Goal: Transaction & Acquisition: Purchase product/service

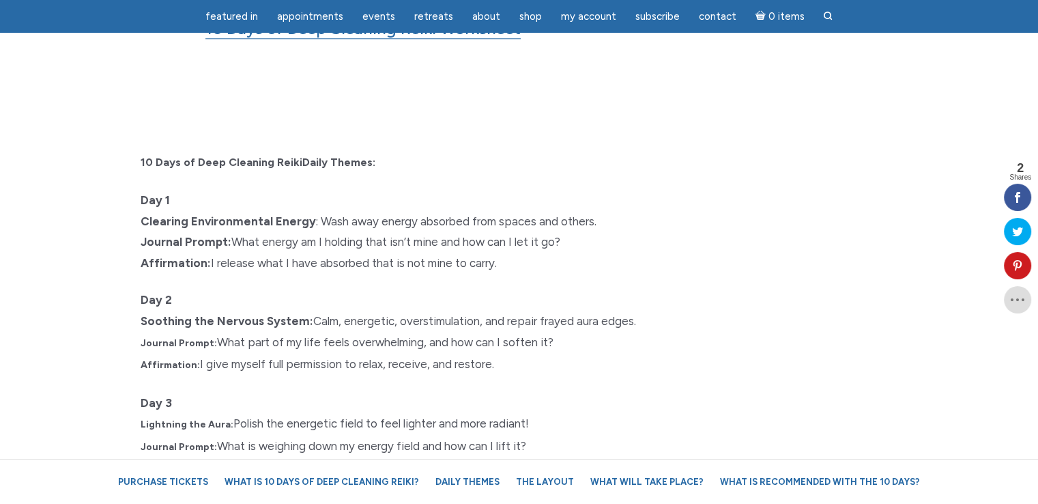
scroll to position [1319, 0]
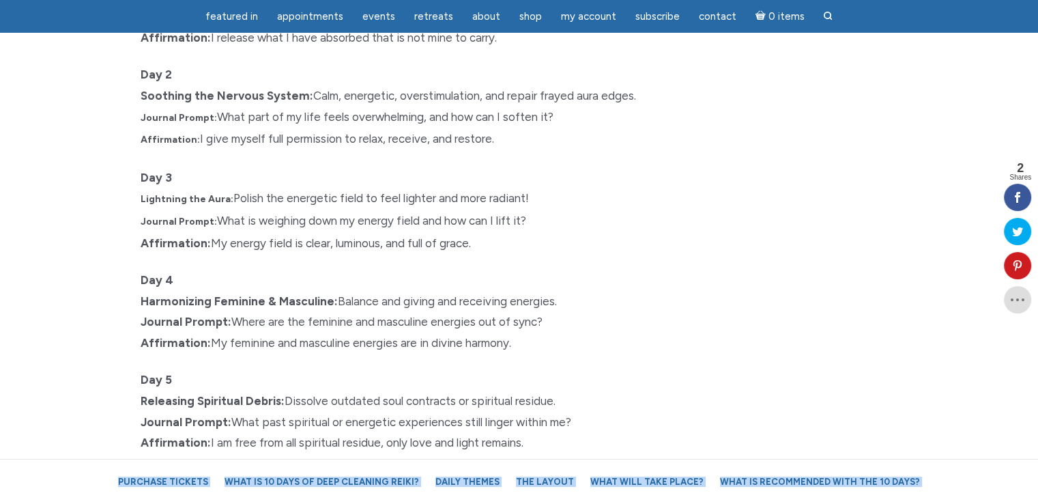
drag, startPoint x: 140, startPoint y: 132, endPoint x: 460, endPoint y: 496, distance: 484.6
click at [460, 496] on div "Purchase Tickets What is 10 Days of Deep Cleaning Reiki? Daily Themes The Layou…" at bounding box center [519, 497] width 1038 height 3856
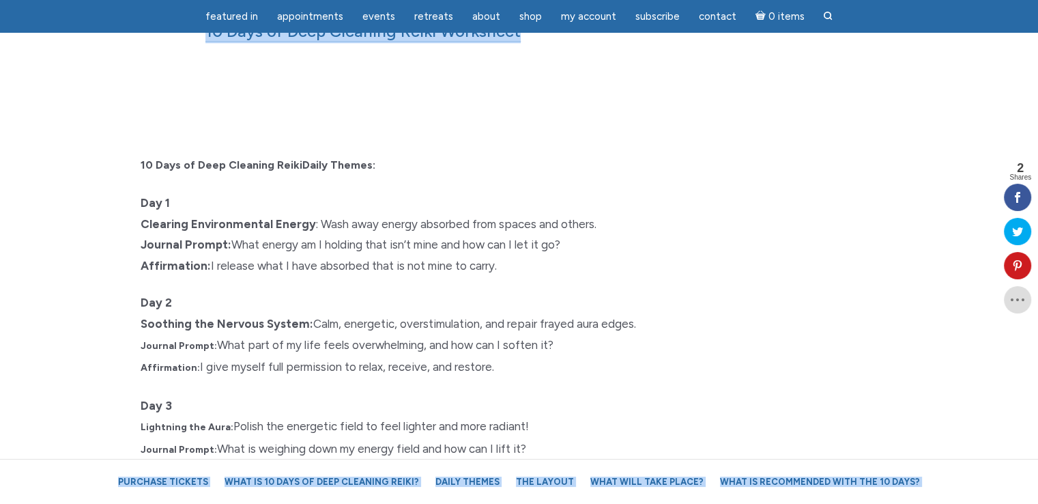
scroll to position [1314, 0]
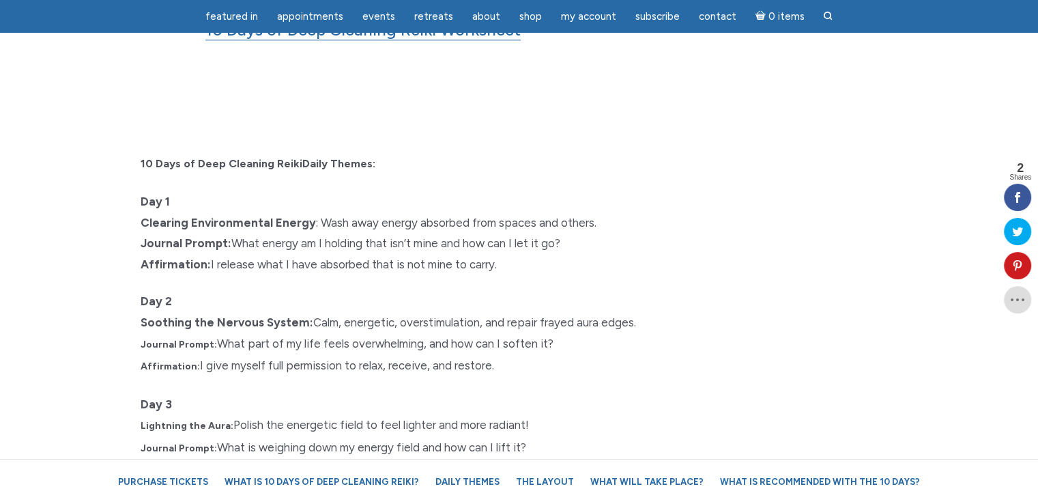
click at [318, 191] on p "Day 1 Clearing Environmental Energy : Wash away energy absorbed from spaces and…" at bounding box center [520, 232] width 758 height 83
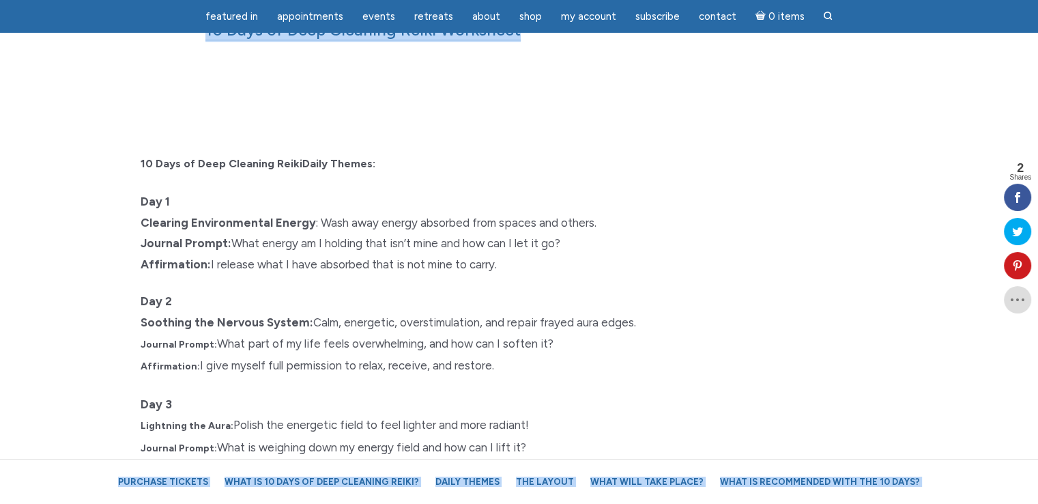
drag, startPoint x: 137, startPoint y: 137, endPoint x: 439, endPoint y: 438, distance: 425.7
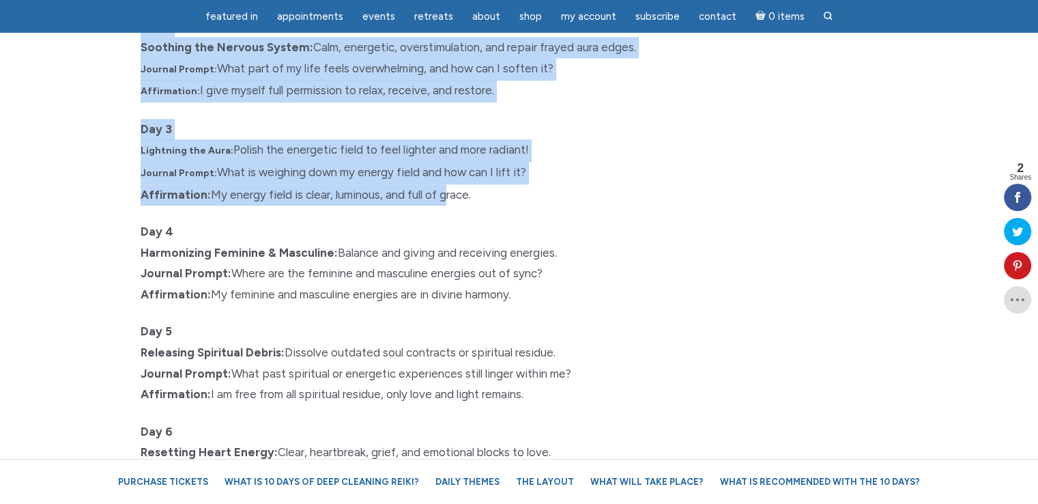
scroll to position [1590, 0]
click at [443, 160] on p "Day 3 Lightning the Aura: Polish the energetic field to feel lighter and more r…" at bounding box center [520, 161] width 758 height 86
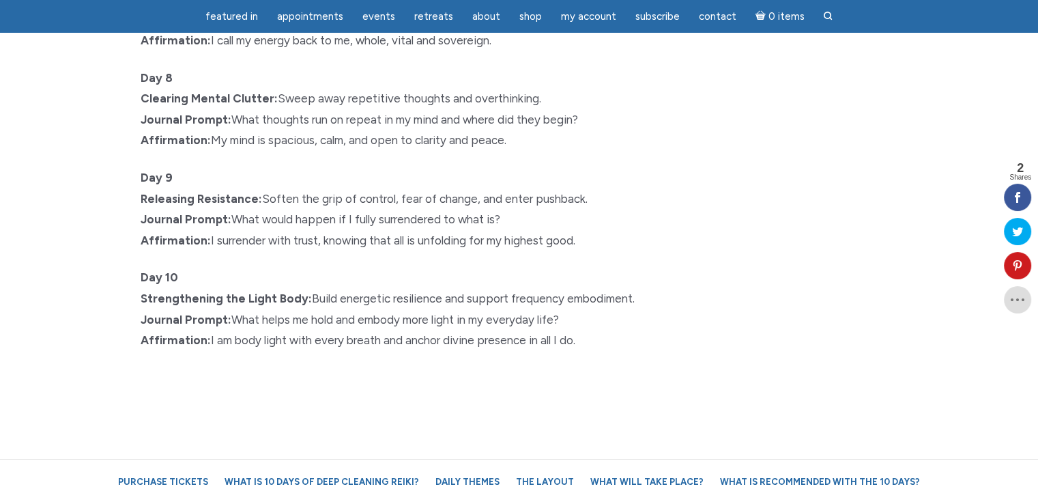
scroll to position [2146, 0]
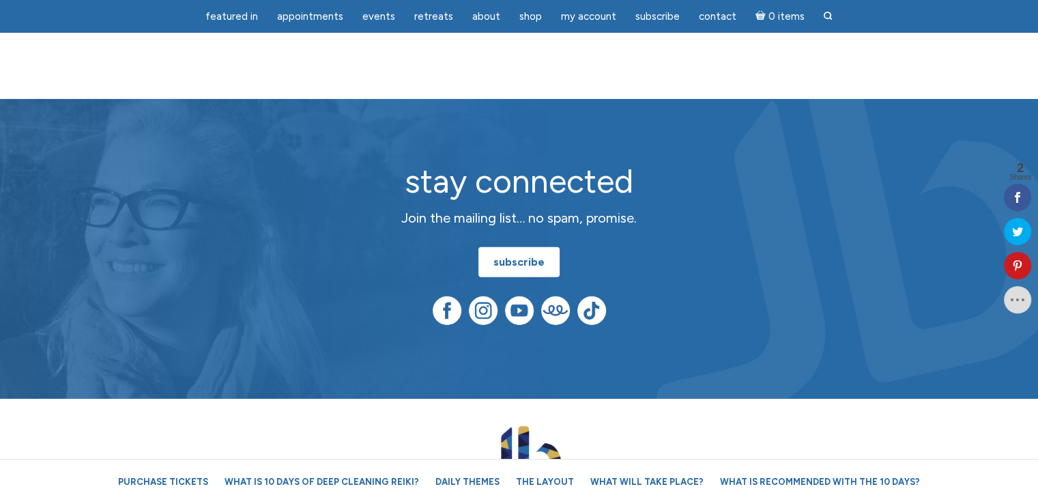
drag, startPoint x: 591, startPoint y: 309, endPoint x: 199, endPoint y: 529, distance: 449.5
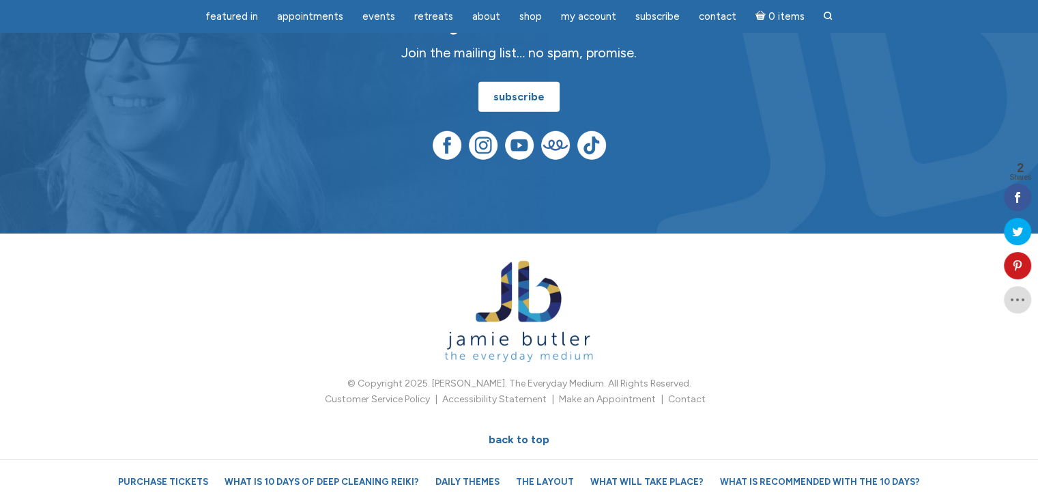
click at [180, 326] on div "© Copyright 2025. Jamie Butler. The Everyday Medium. All Rights Reserved. Custo…" at bounding box center [519, 366] width 778 height 210
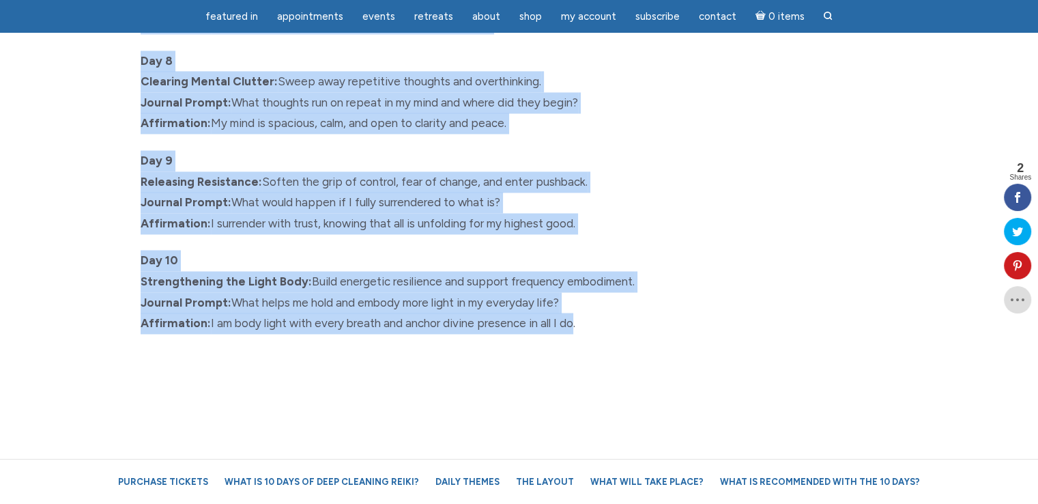
scroll to position [2187, 0]
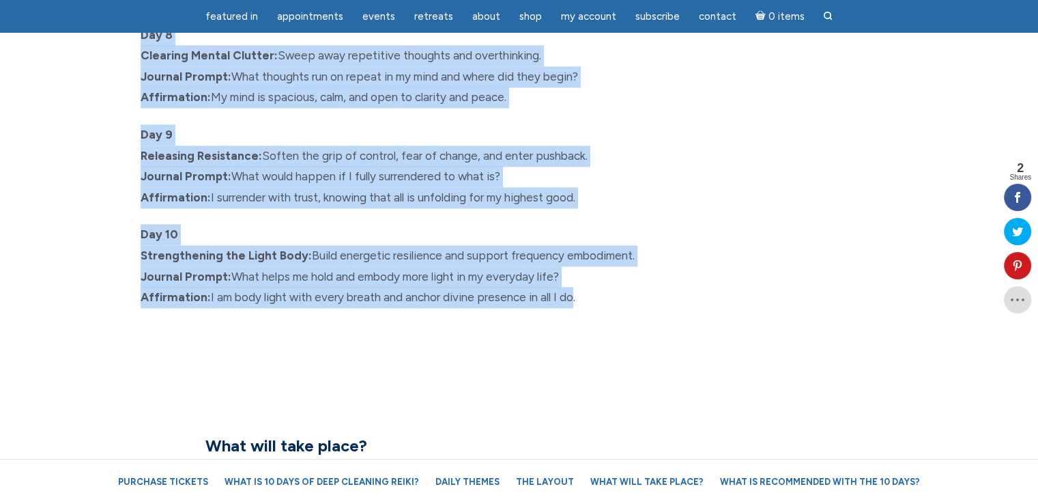
drag, startPoint x: 139, startPoint y: 153, endPoint x: 628, endPoint y: 279, distance: 505.4
copy div "10 Days of Deep Cleaning Reiki Daily Themes: Day 1 Clearing Environmental Energ…"
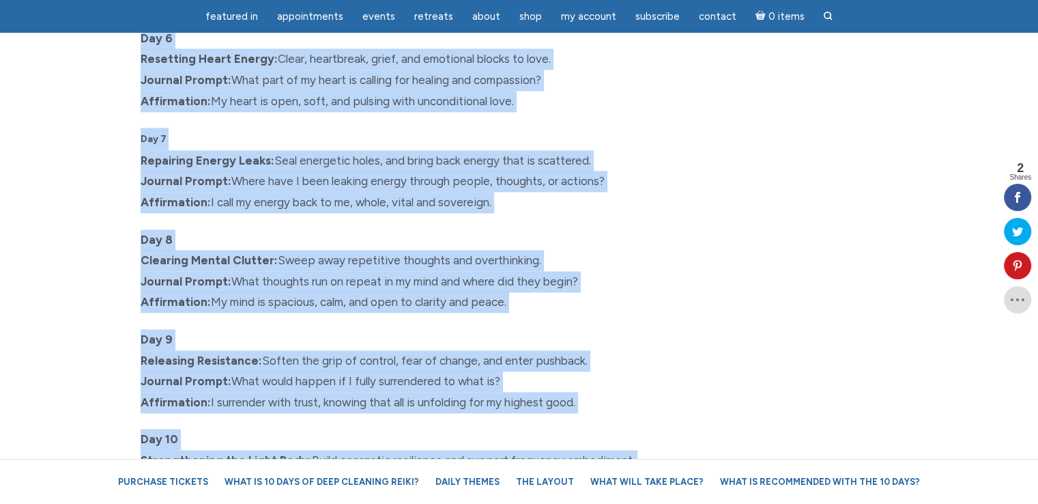
click at [666, 288] on div "10 Days of Deep Cleaning Reiki Daily Themes: Day 1 Clearing Environmental Energ…" at bounding box center [519, 7] width 778 height 1044
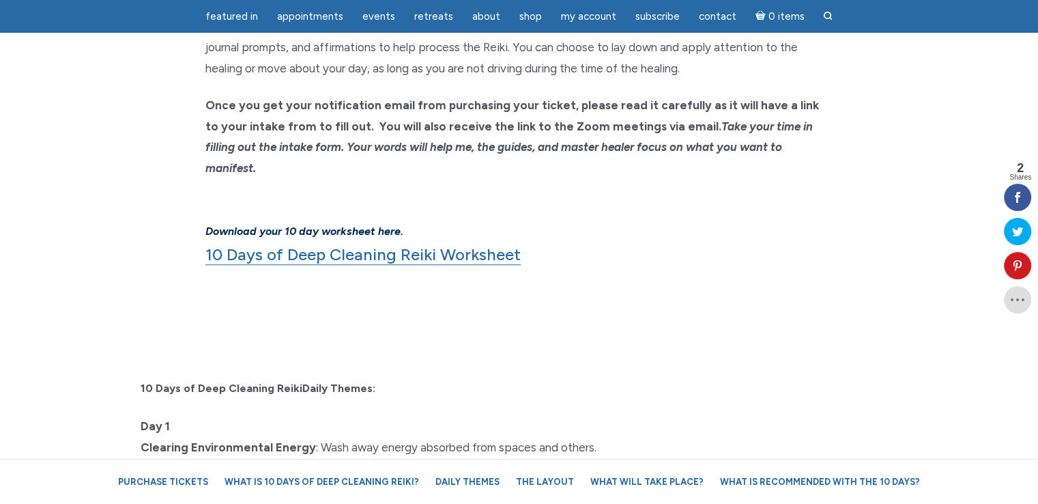
scroll to position [1092, 0]
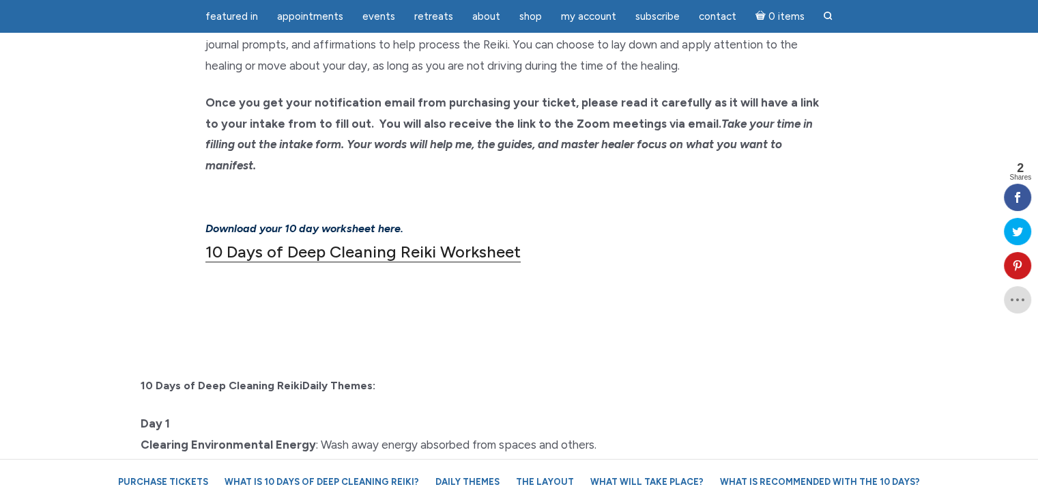
click at [313, 242] on link "10 Days of Deep Cleaning Reiki Worksheet" at bounding box center [362, 252] width 315 height 20
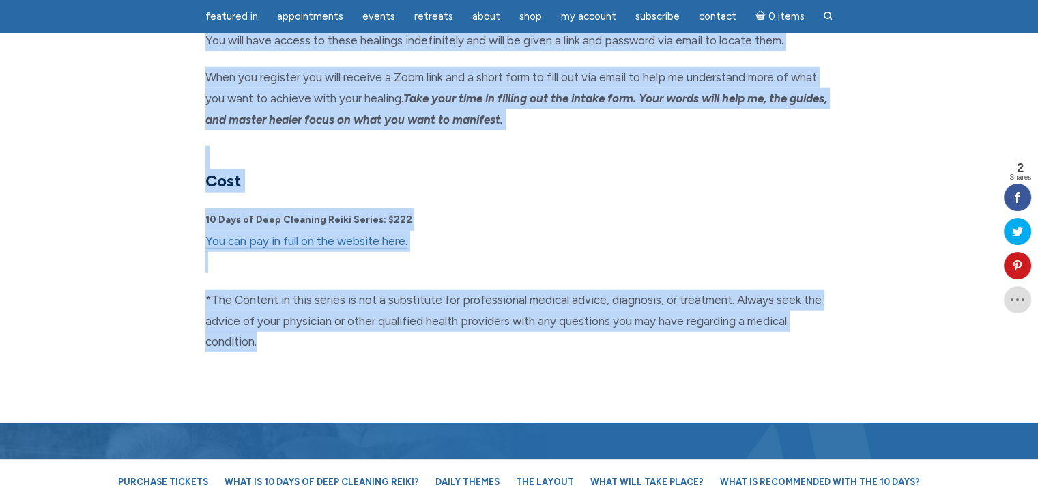
scroll to position [3617, 0]
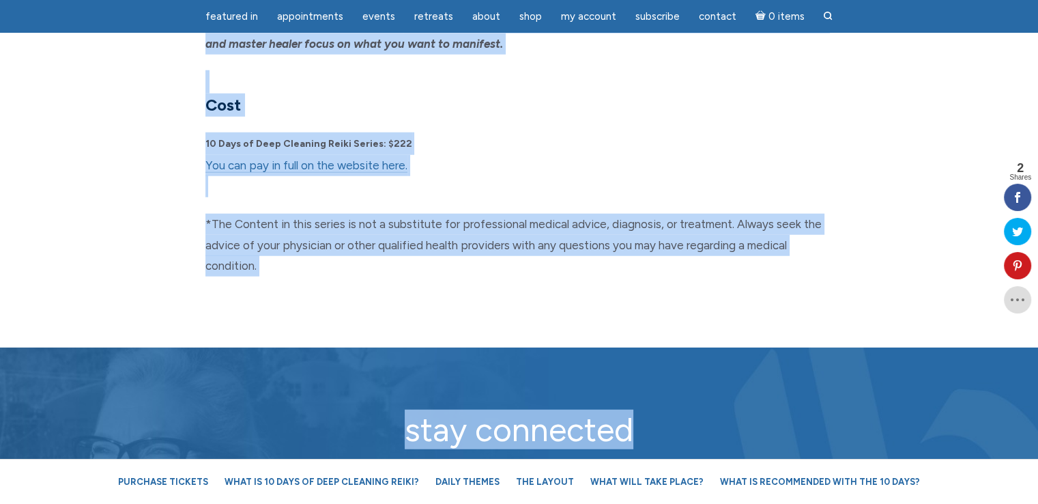
drag, startPoint x: 428, startPoint y: 223, endPoint x: 670, endPoint y: 266, distance: 246.1
copy body "October 15th – 24th, 2025 10 Days of Reiki: A powerful 10-day Reiki series is d…"
click at [470, 257] on section "The layout: The live stream sessions start on October 15th at 8 am Eastern Time…" at bounding box center [519, 14] width 1038 height 666
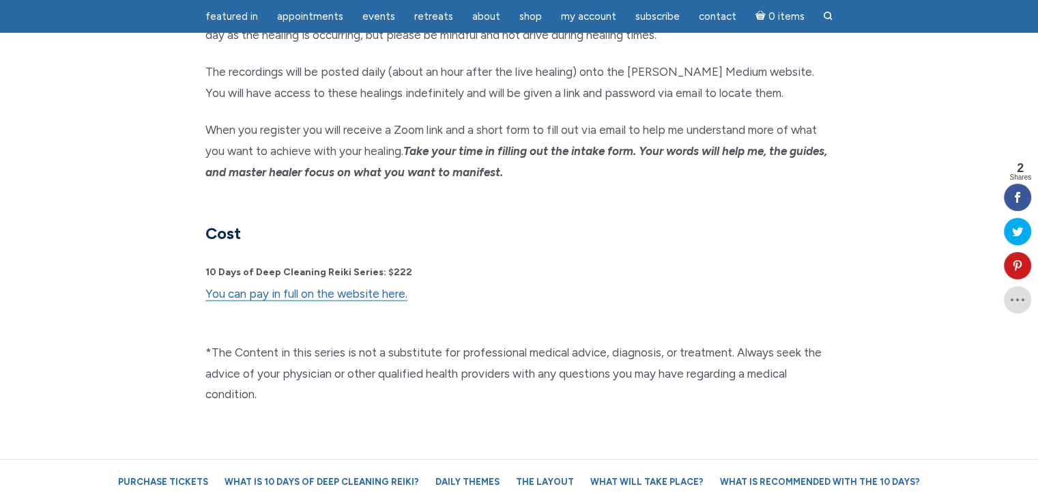
scroll to position [3485, 0]
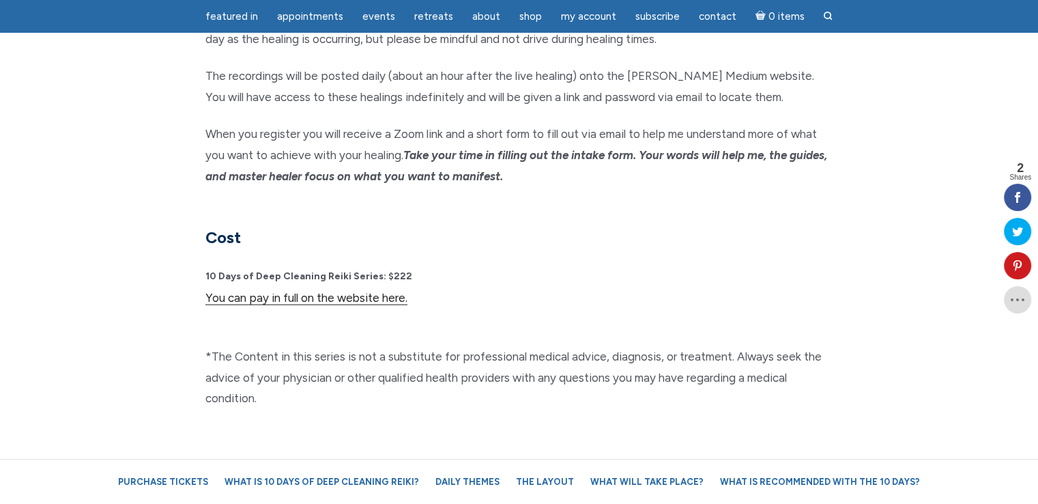
click at [272, 291] on link "You can pay in full on the website here." at bounding box center [306, 298] width 202 height 14
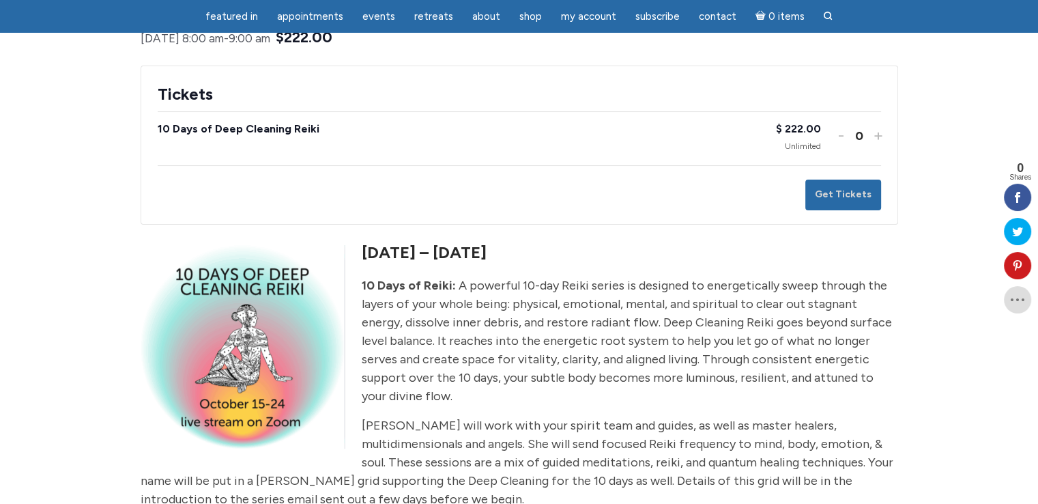
scroll to position [137, 0]
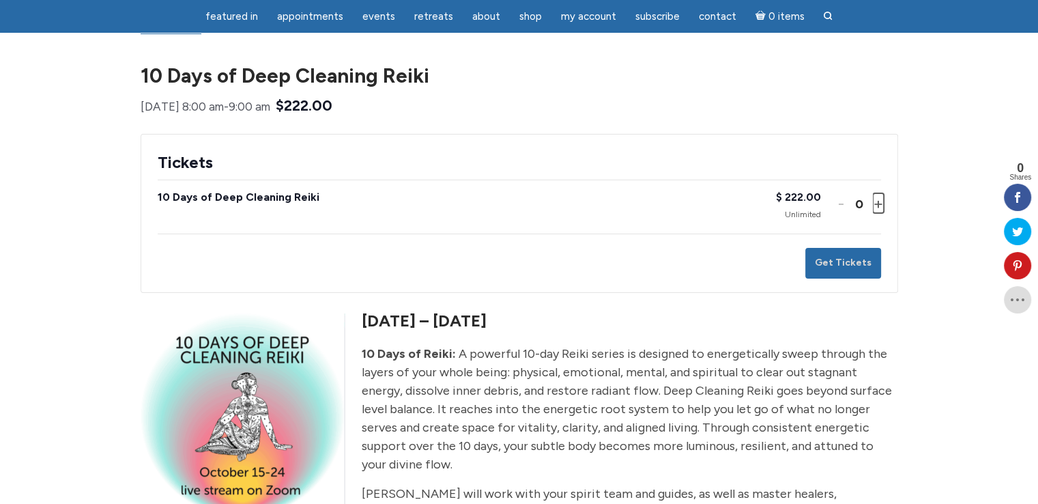
click at [878, 213] on button "Increase ticket quantity for 10 Days of Deep Cleaning Reiki +" at bounding box center [877, 203] width 8 height 20
click at [853, 278] on button "Get Tickets" at bounding box center [843, 263] width 76 height 31
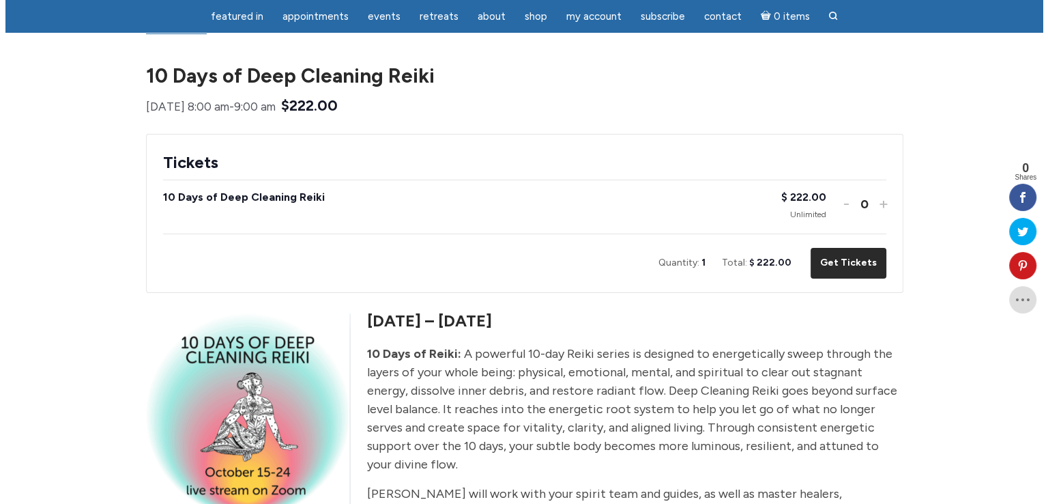
scroll to position [0, 0]
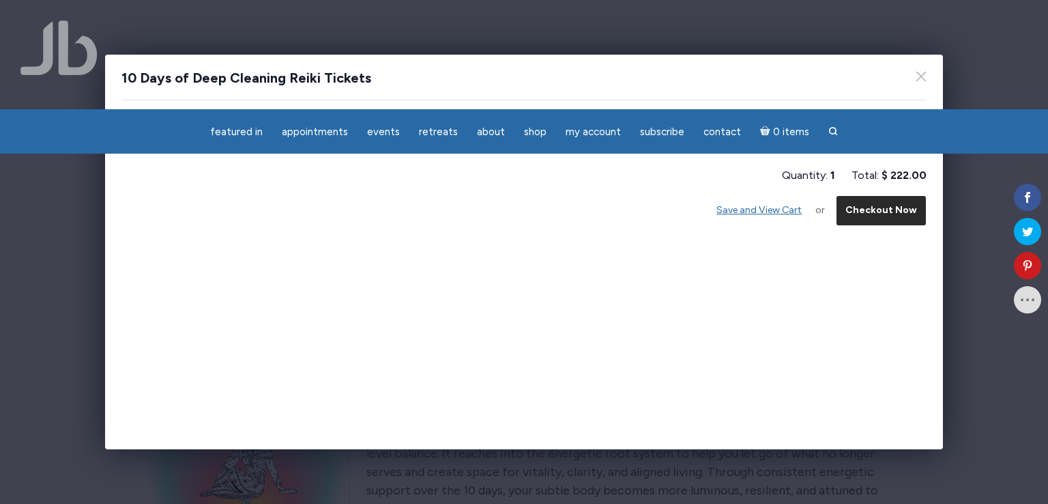
click at [906, 214] on button "Checkout Now" at bounding box center [881, 210] width 91 height 31
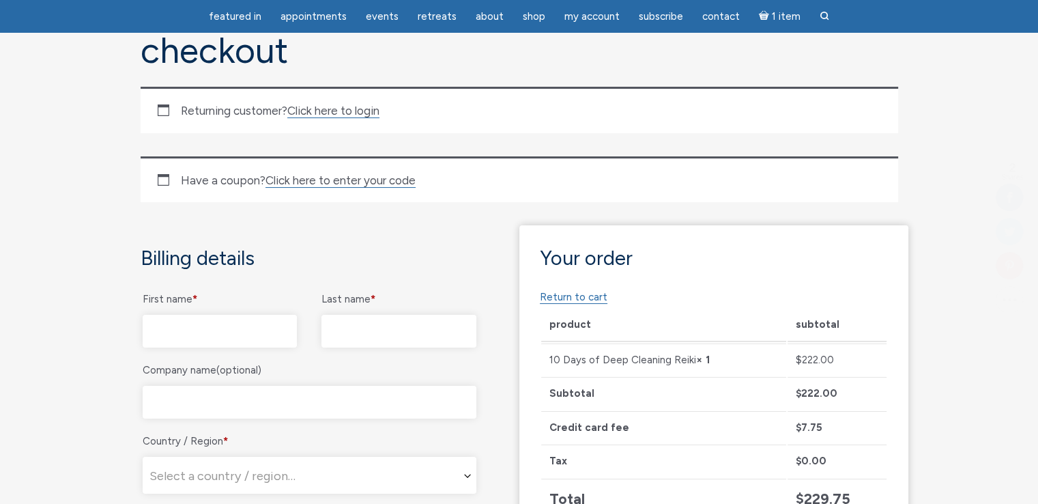
scroll to position [68, 0]
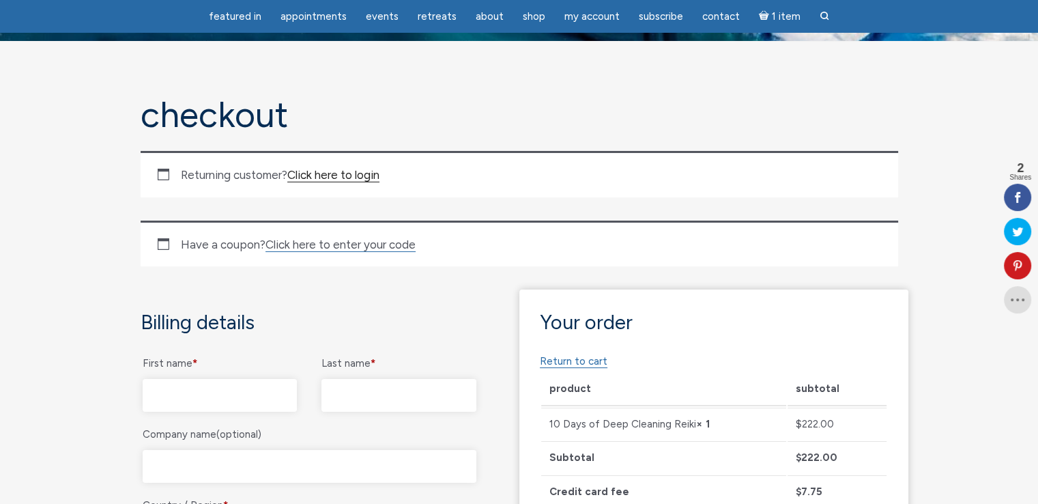
click at [336, 175] on link "Click here to login" at bounding box center [333, 175] width 92 height 14
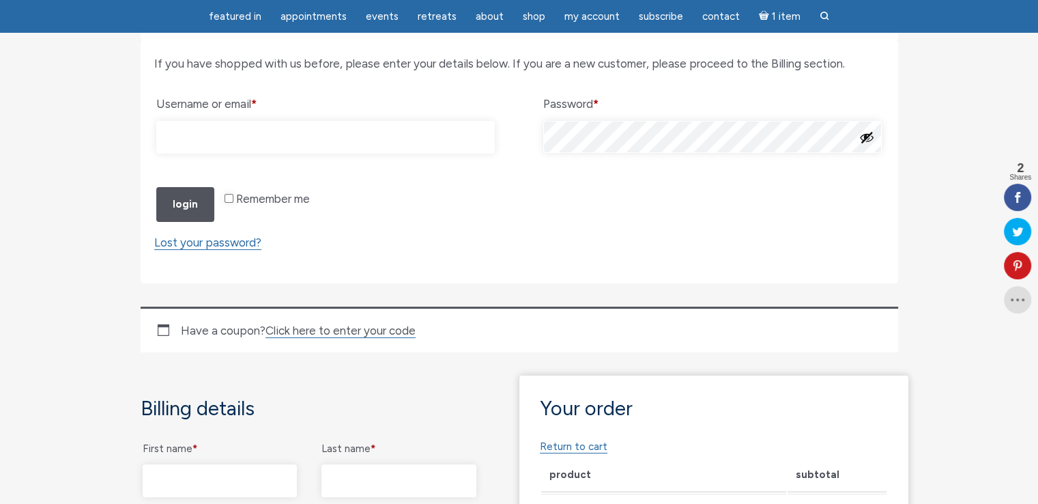
scroll to position [231, 0]
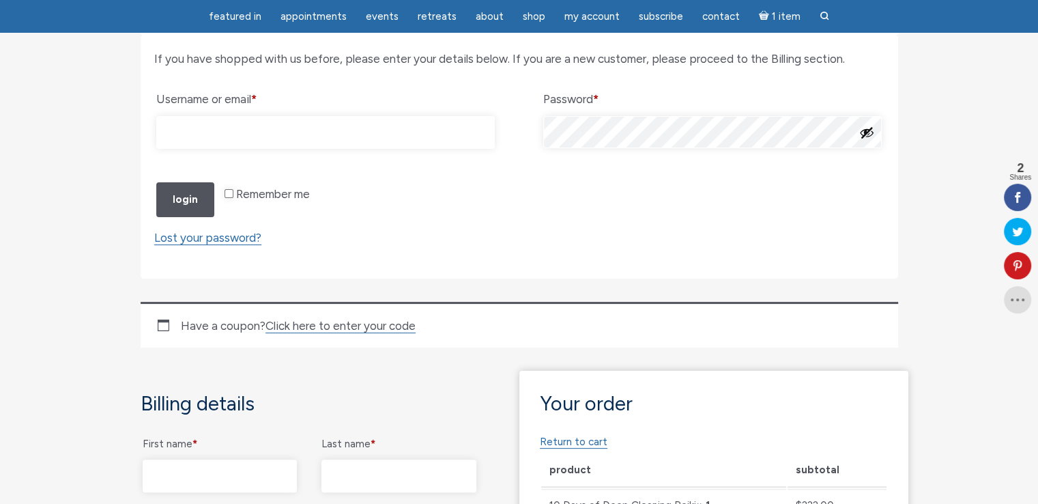
click at [242, 138] on input "Username or email * Required" at bounding box center [325, 132] width 339 height 33
type input "natisarosco888@gmail.com"
drag, startPoint x: 225, startPoint y: 241, endPoint x: 217, endPoint y: 245, distance: 8.6
click at [226, 198] on input "Remember me" at bounding box center [229, 193] width 9 height 9
checkbox input "true"
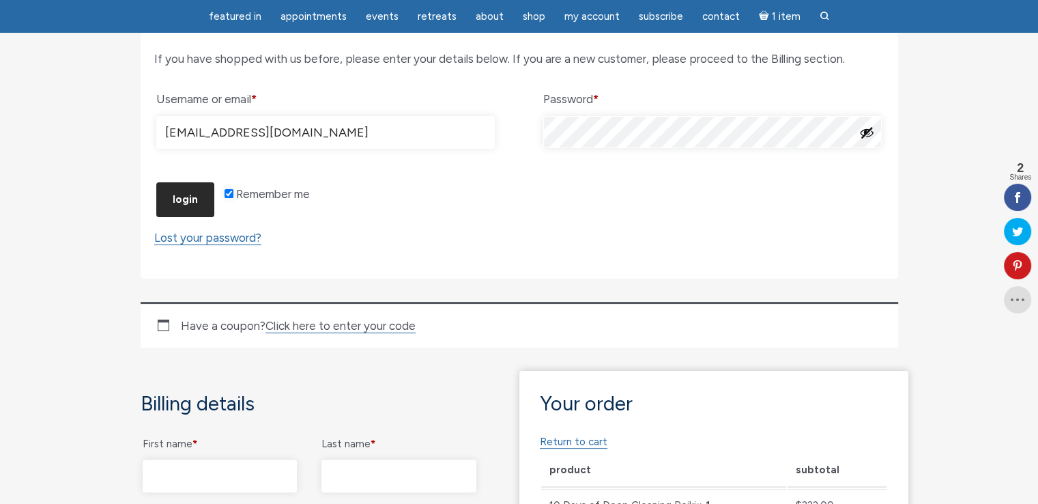
click at [198, 217] on button "Login" at bounding box center [185, 199] width 58 height 35
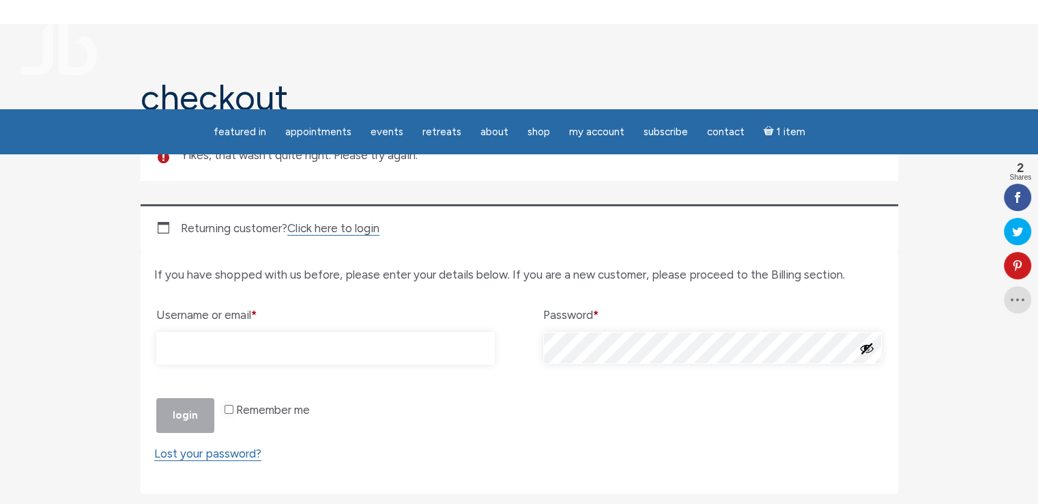
scroll to position [137, 0]
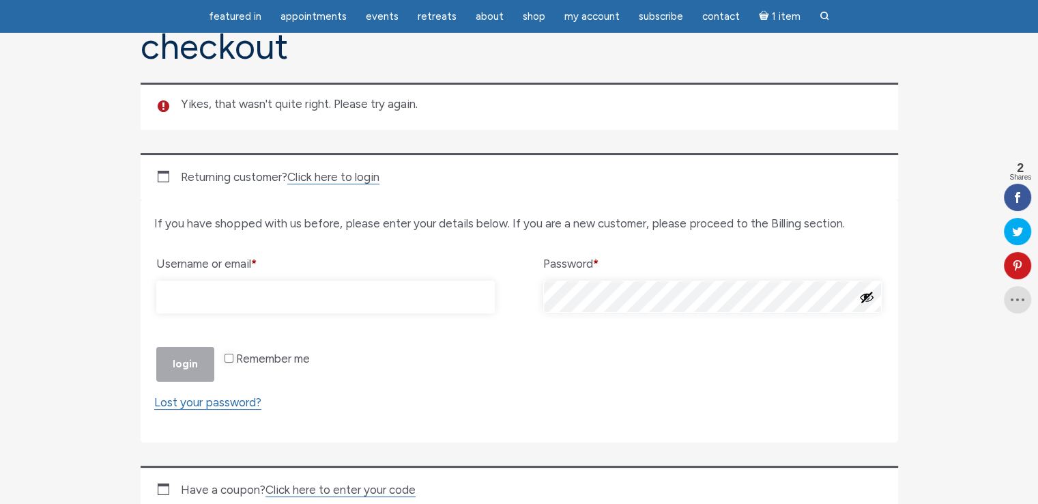
click at [207, 300] on input "Username or email * Required" at bounding box center [325, 297] width 339 height 33
type input "[EMAIL_ADDRESS][DOMAIN_NAME]"
click at [862, 299] on button "Show password" at bounding box center [866, 296] width 15 height 15
click at [183, 382] on button "Login" at bounding box center [185, 364] width 58 height 35
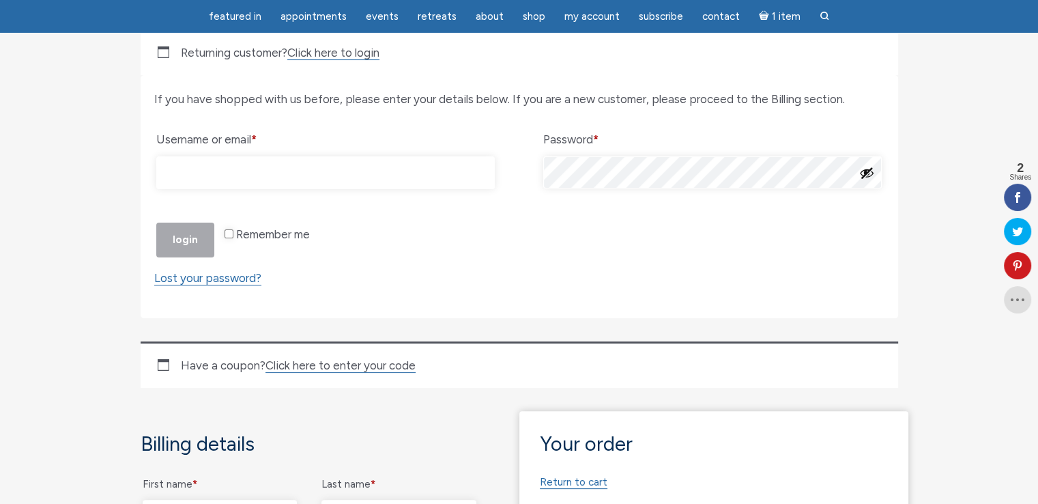
scroll to position [273, 0]
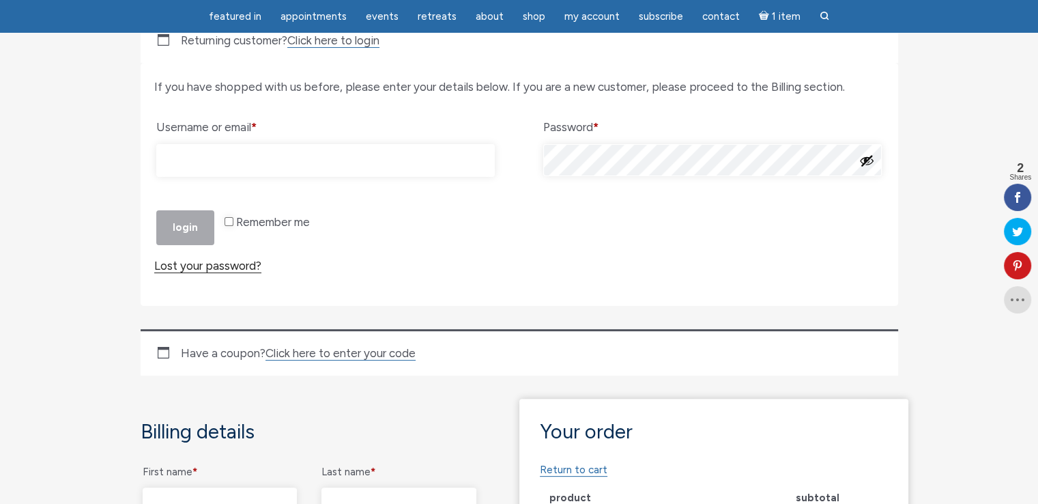
click at [210, 273] on link "Lost your password?" at bounding box center [207, 266] width 107 height 14
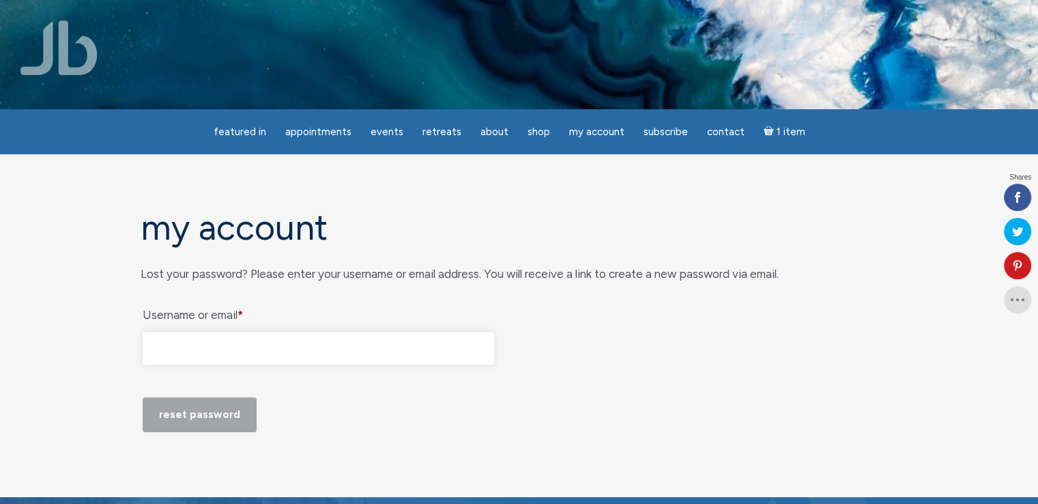
click at [187, 353] on input "Username or email * Required" at bounding box center [319, 348] width 352 height 33
type input "[EMAIL_ADDRESS][DOMAIN_NAME]"
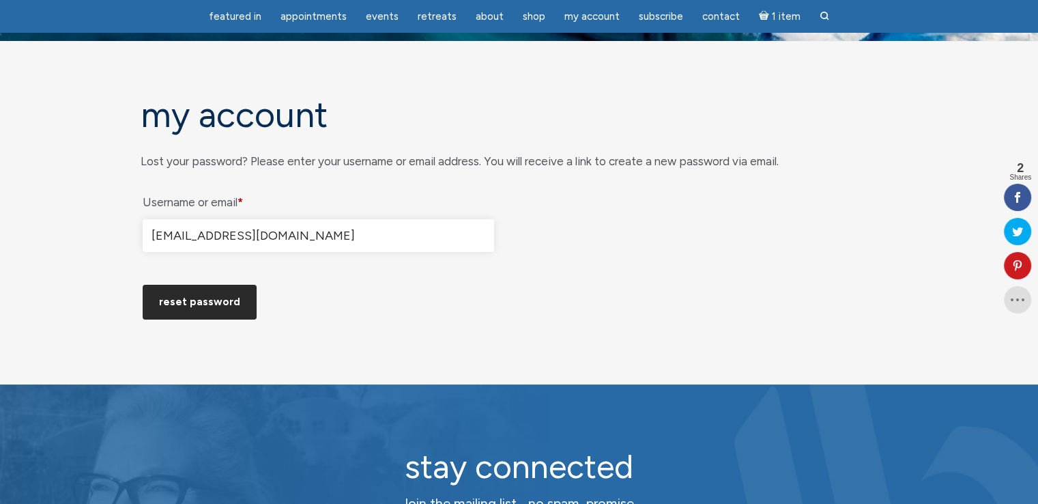
click at [198, 319] on button "Reset password" at bounding box center [200, 302] width 114 height 35
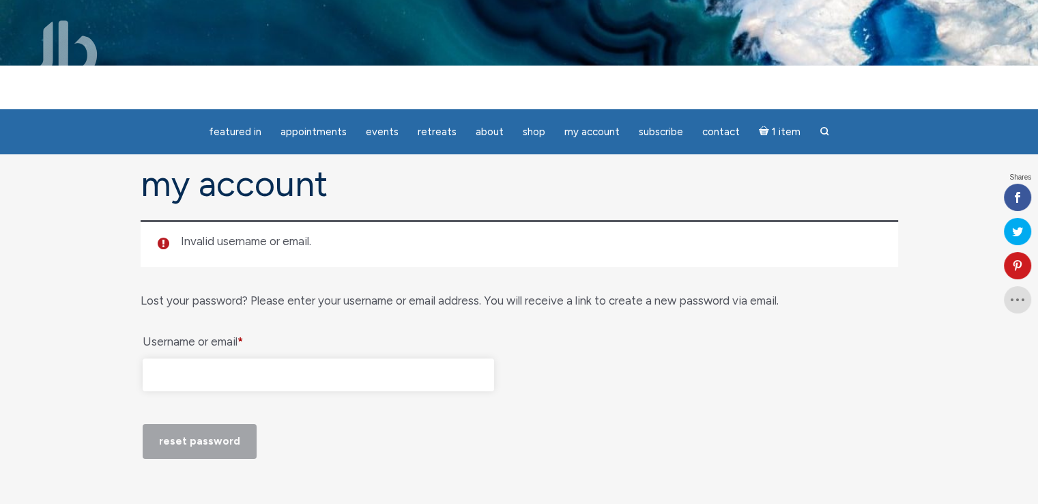
scroll to position [68, 0]
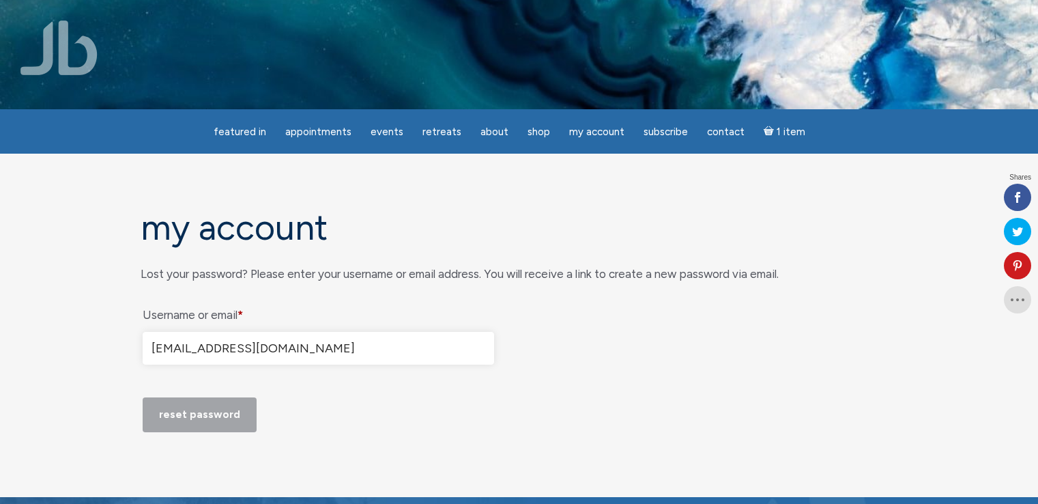
scroll to position [68, 0]
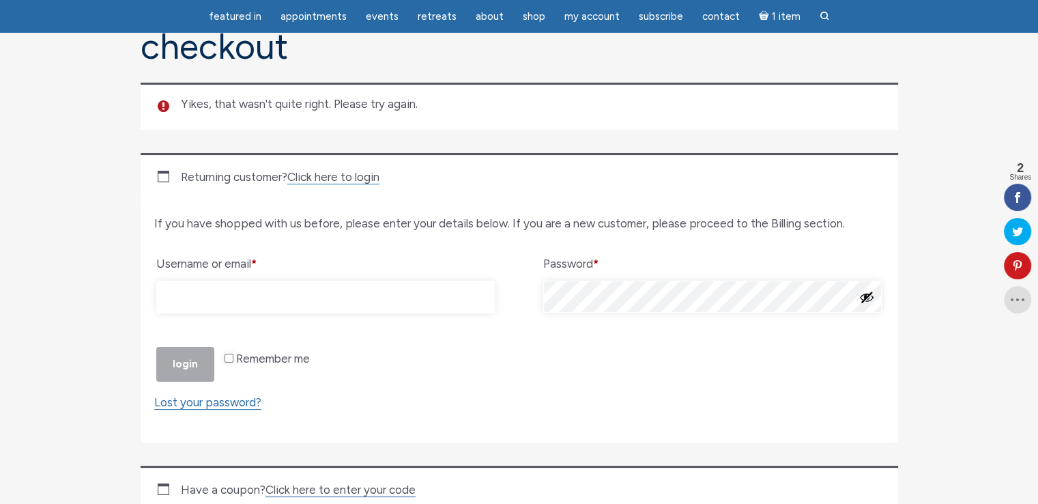
scroll to position [137, 0]
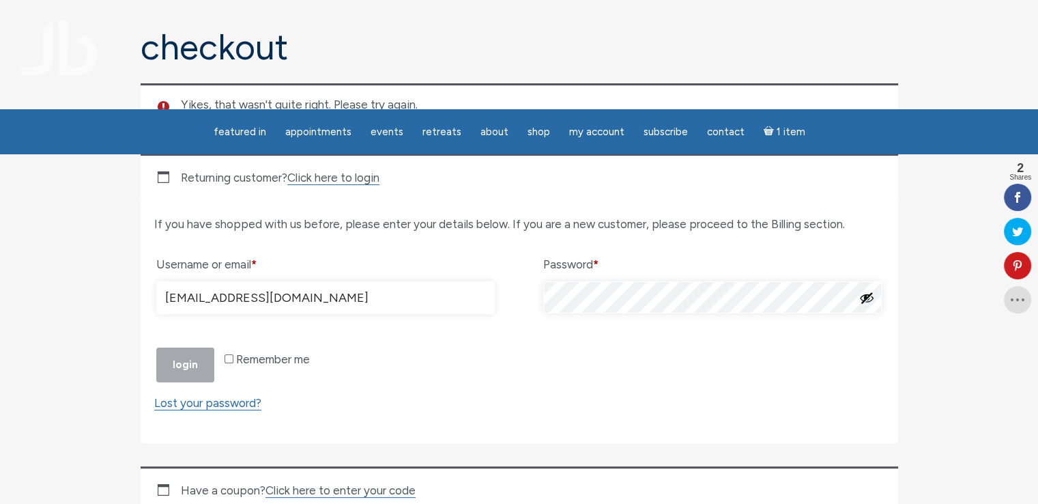
scroll to position [137, 0]
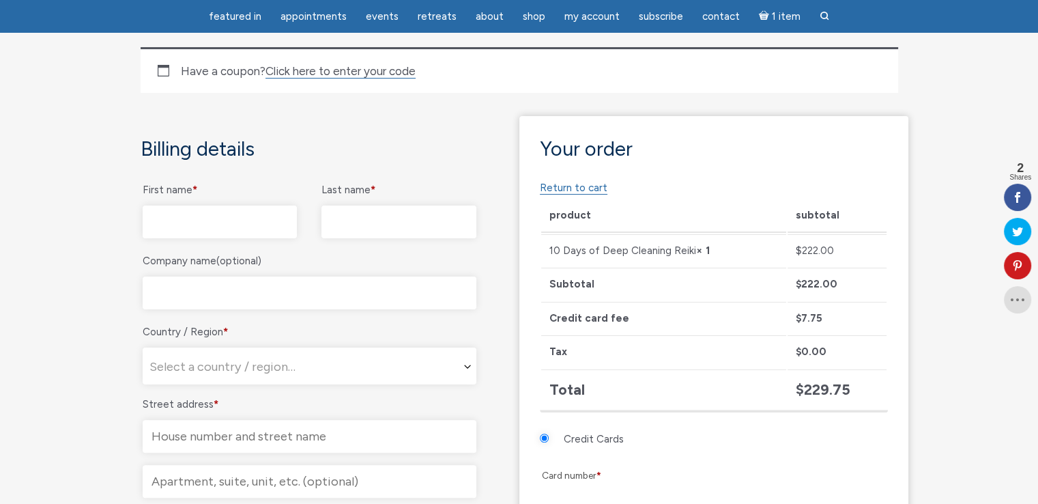
scroll to position [273, 0]
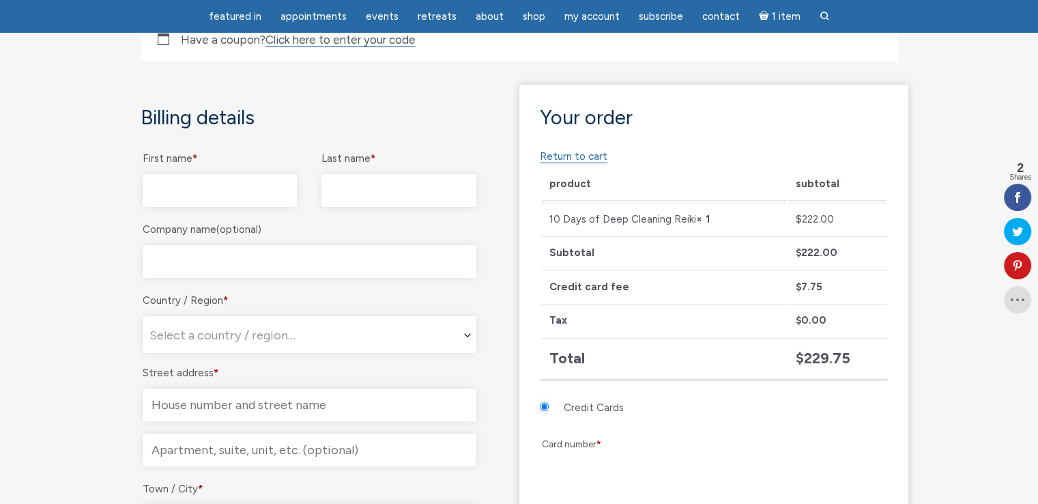
click at [225, 187] on input "First name *" at bounding box center [220, 190] width 155 height 33
type input "Natisa"
type input "Rosco"
select select "US"
type input "[STREET_ADDRESS]"
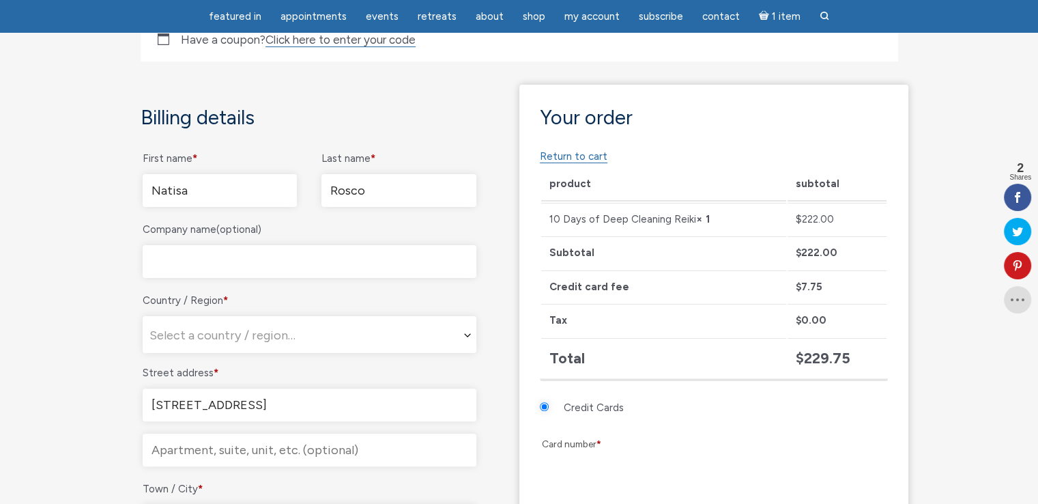
type input "S [GEOGRAPHIC_DATA][PERSON_NAME]"
type input "94080"
type input "14157703765"
type input "[EMAIL_ADDRESS][DOMAIN_NAME]"
select select "US"
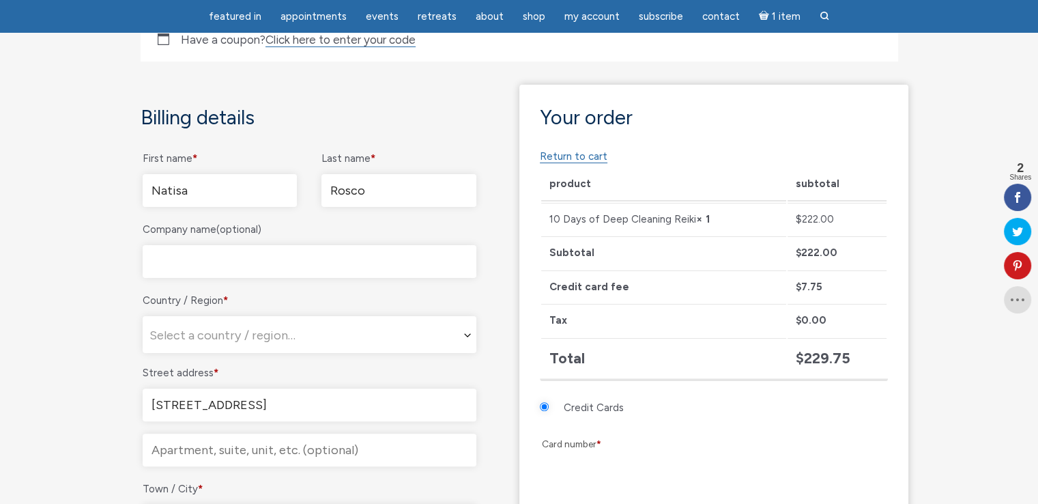
select select "CA"
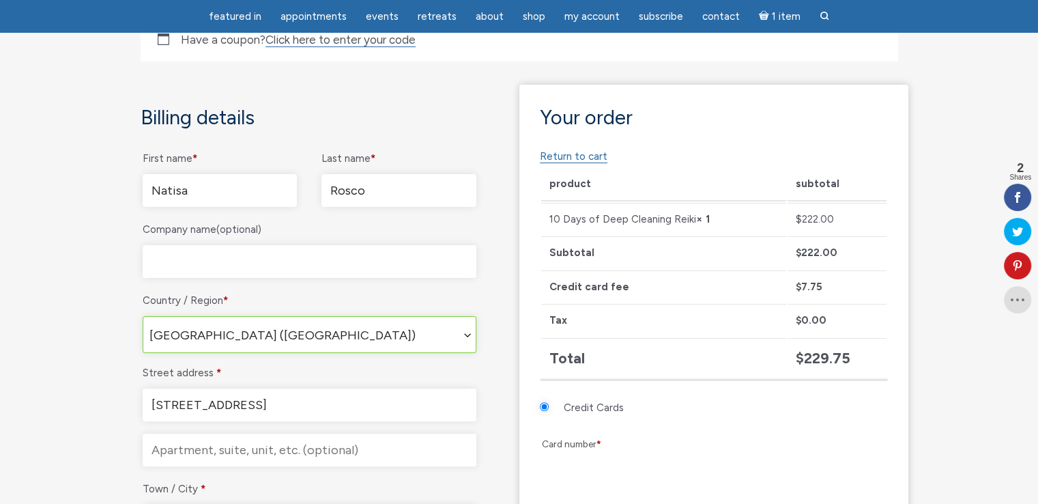
scroll to position [612, 0]
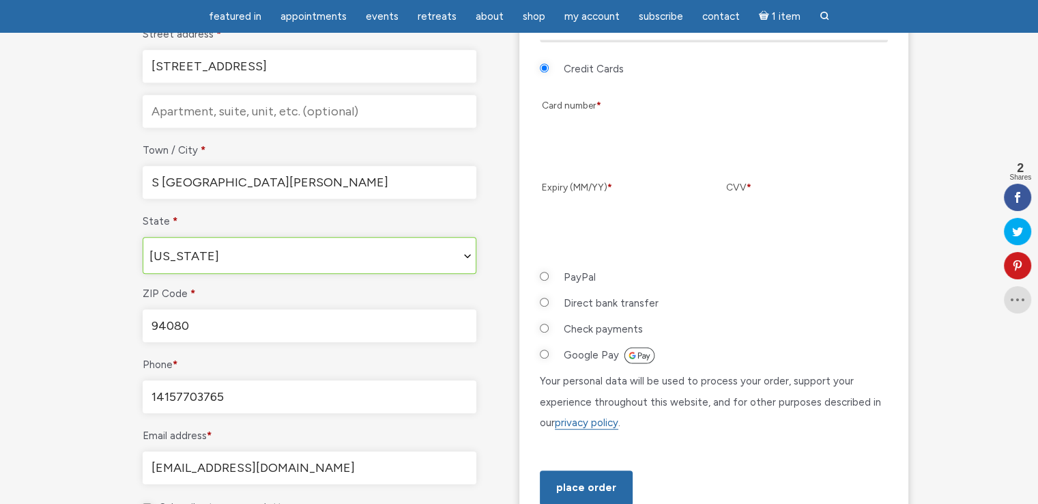
click at [248, 386] on input "14157703765" at bounding box center [310, 396] width 334 height 33
type input "14157145504"
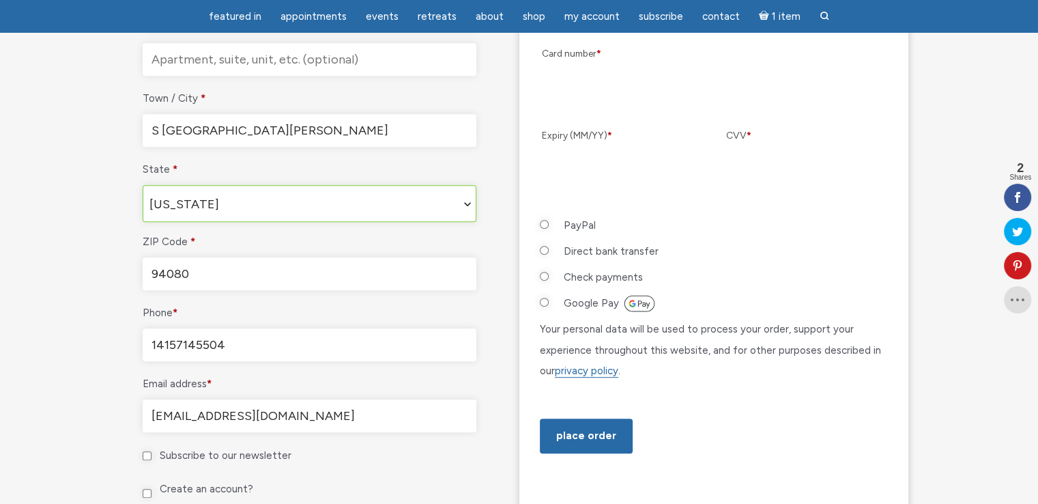
scroll to position [748, 0]
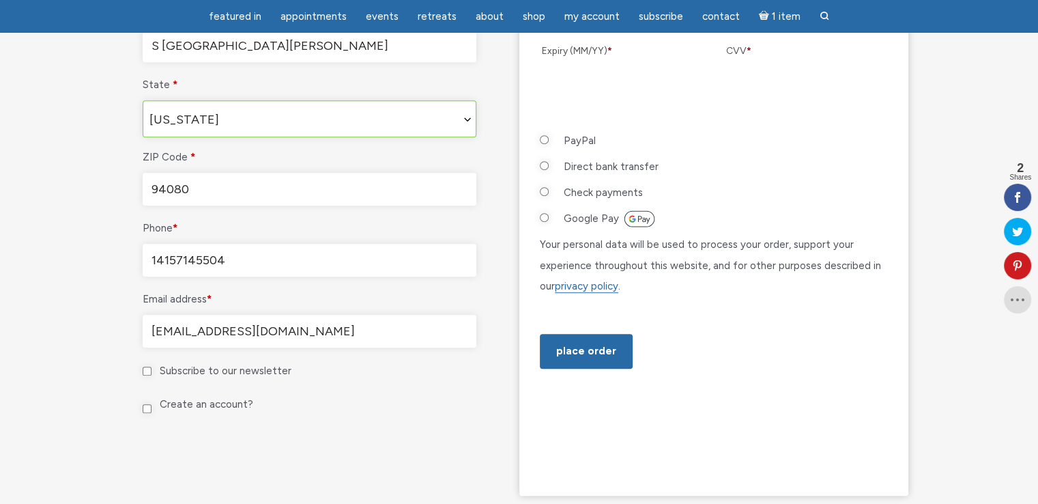
click at [143, 367] on input "Subscribe to our newsletter" at bounding box center [147, 371] width 9 height 9
checkbox input "true"
click at [147, 405] on input "Create an account?" at bounding box center [147, 408] width 9 height 9
checkbox input "true"
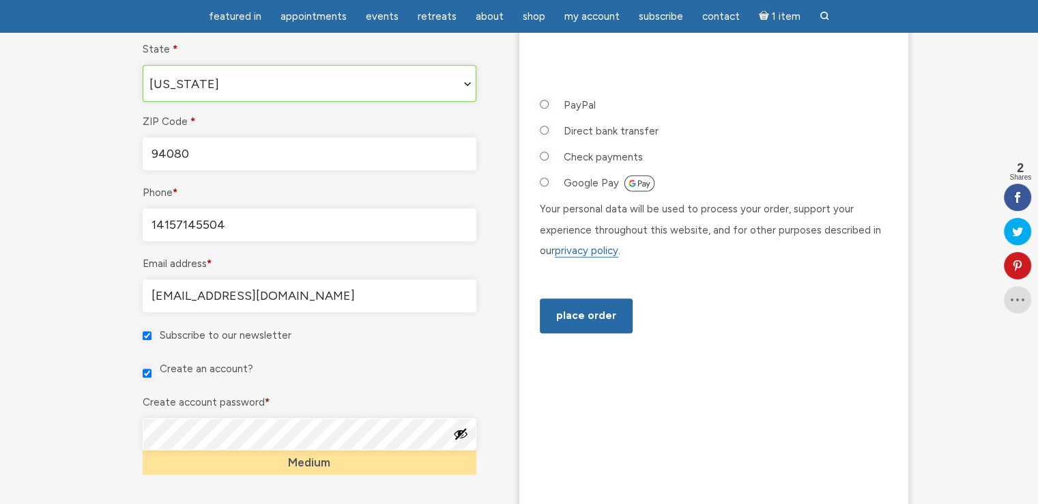
scroll to position [816, 0]
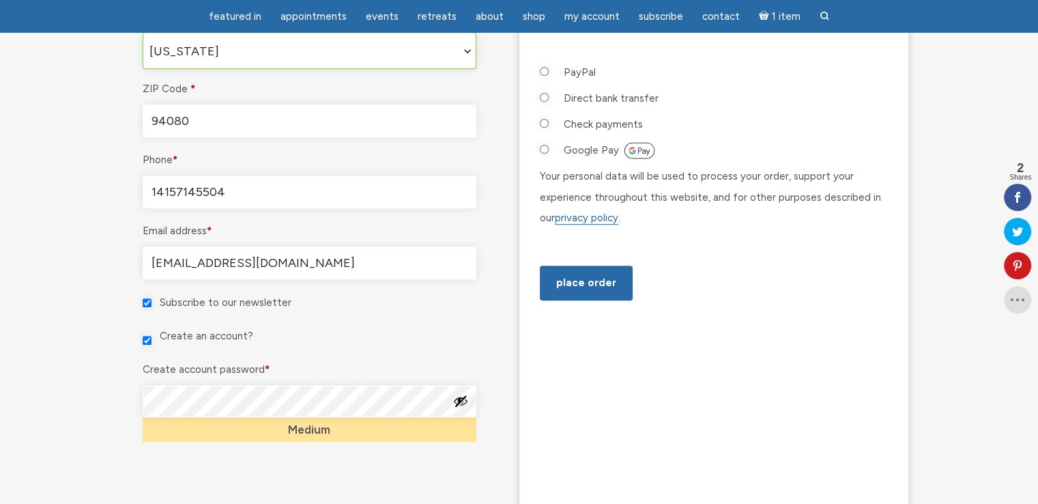
click at [420, 337] on p "Create an account?" at bounding box center [310, 335] width 338 height 25
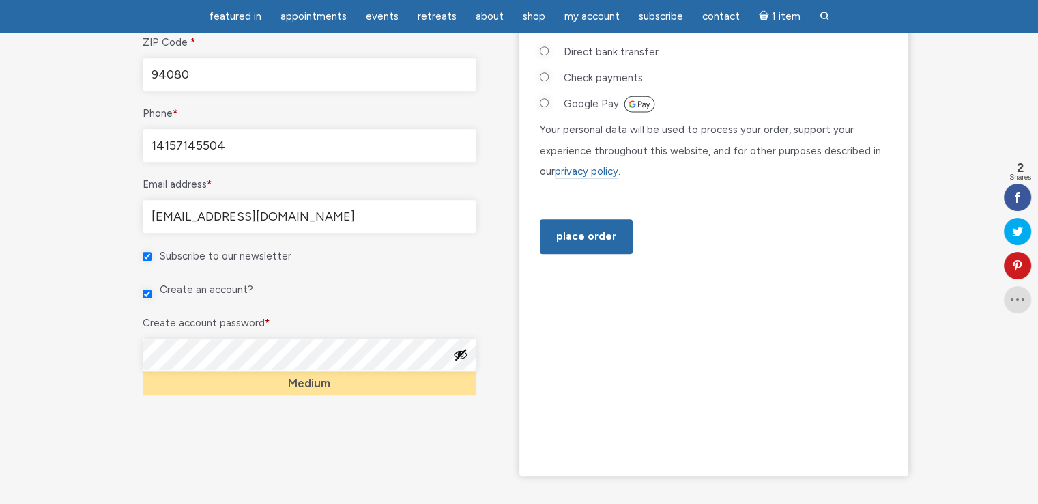
scroll to position [953, 0]
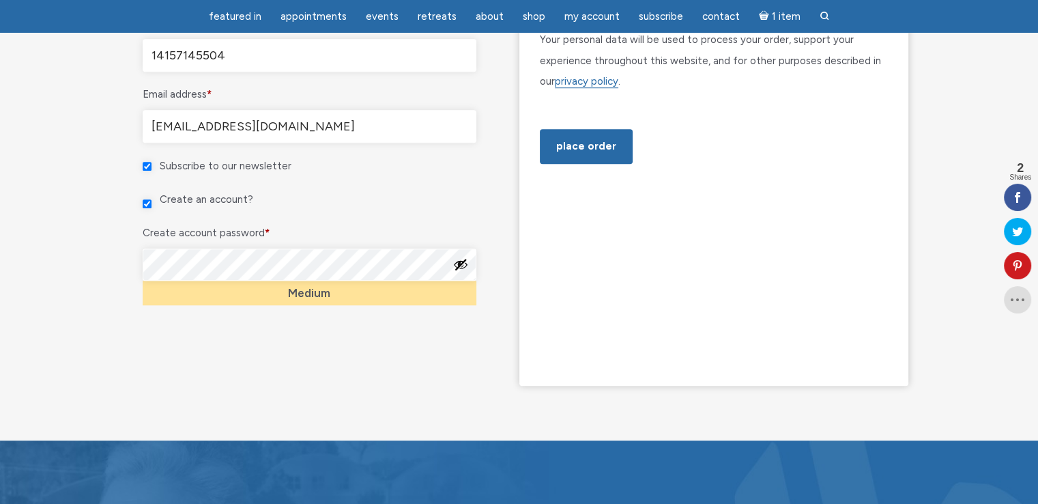
click at [458, 261] on button "Show password" at bounding box center [460, 264] width 15 height 15
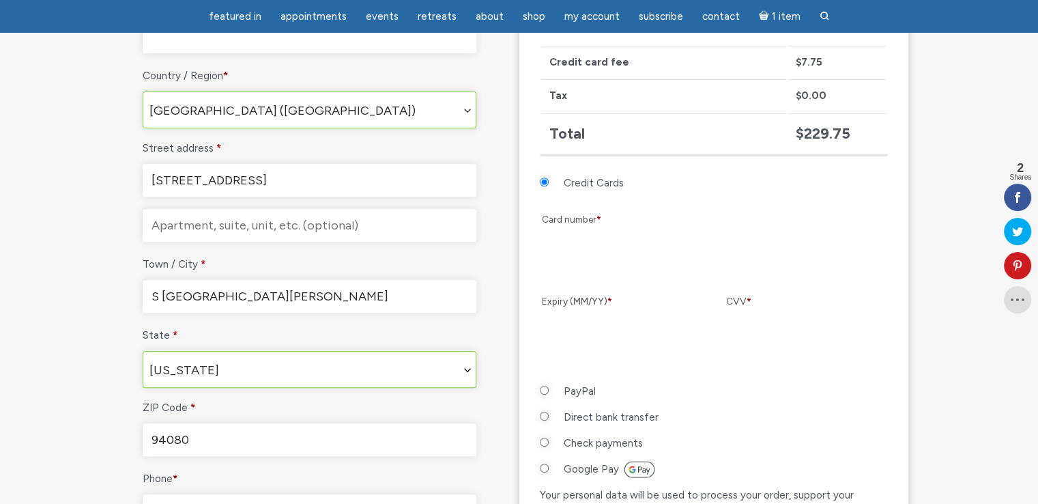
scroll to position [475, 0]
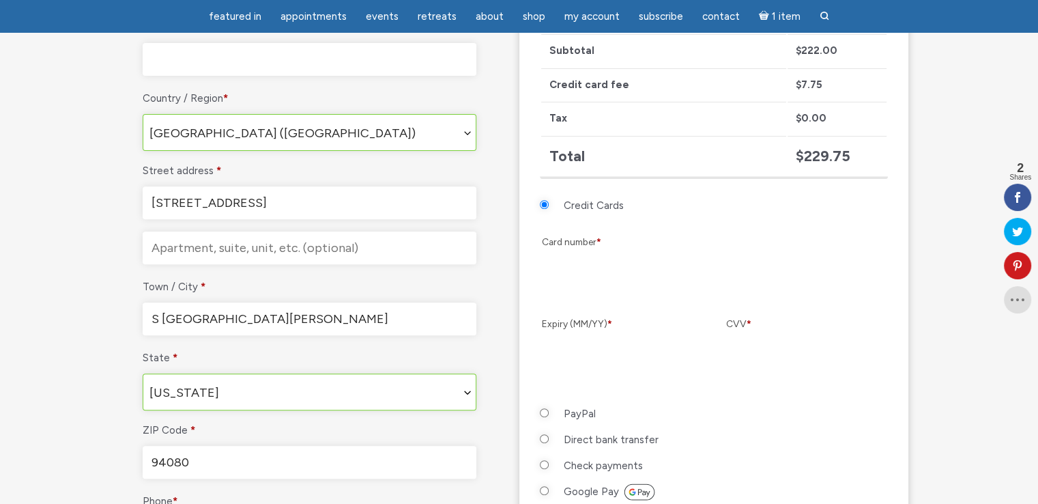
click at [945, 298] on section "Checkout Returning customer? Click here to login If you have shopped with us be…" at bounding box center [519, 276] width 1038 height 1284
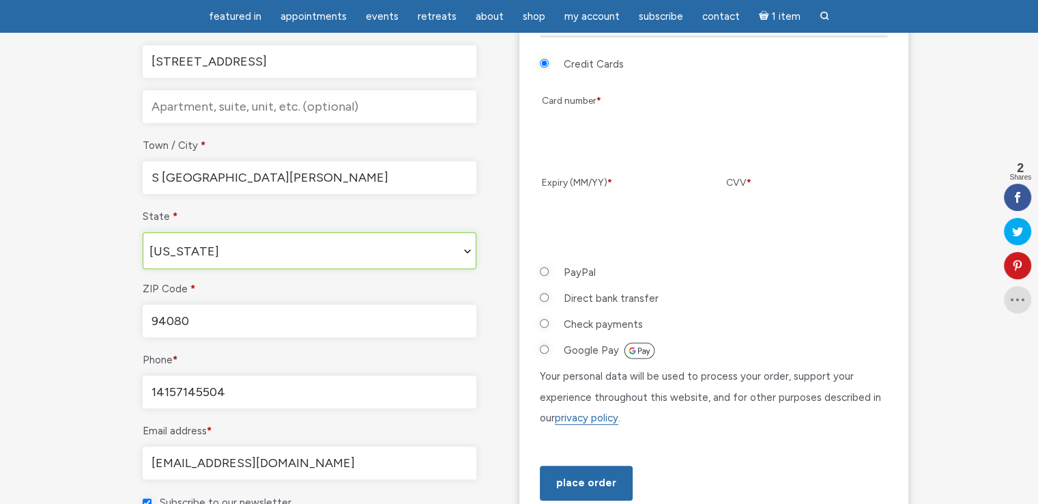
scroll to position [680, 0]
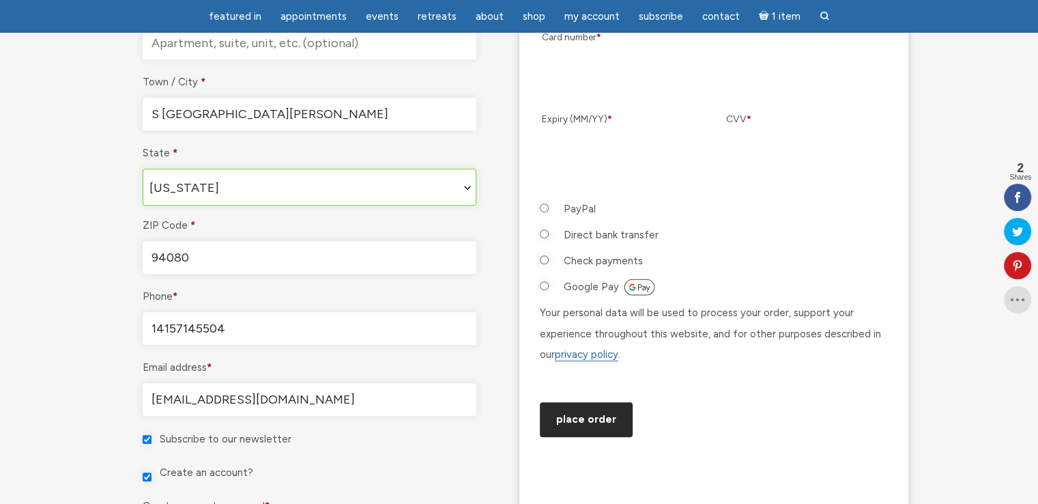
click at [588, 437] on button "Place order" at bounding box center [586, 419] width 93 height 35
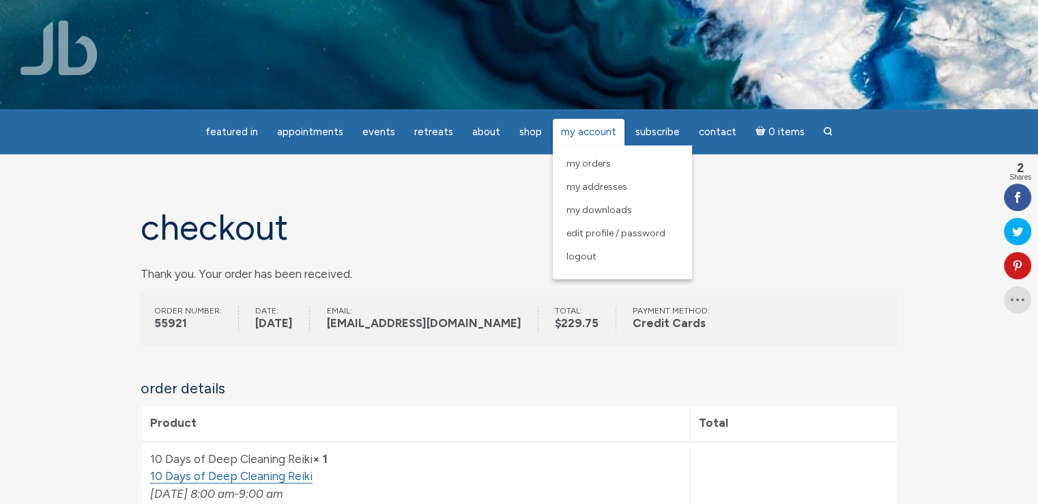
click at [561, 130] on span "My Account" at bounding box center [588, 132] width 55 height 12
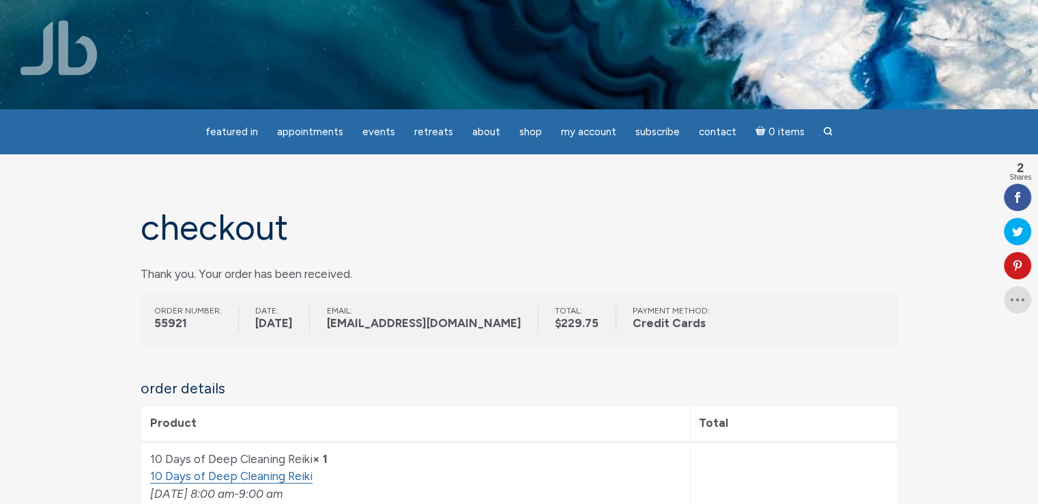
click at [584, 129] on span "My Account" at bounding box center [588, 132] width 55 height 12
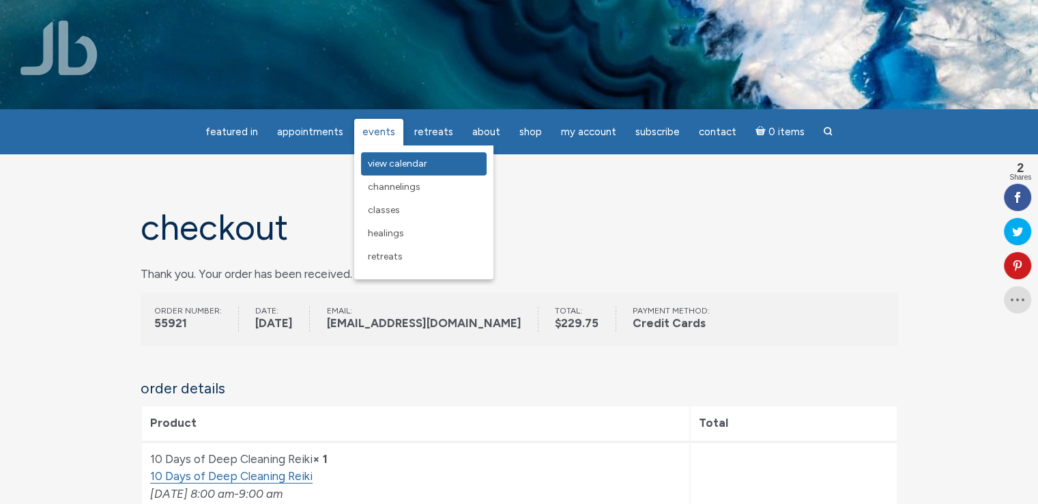
click at [405, 158] on link "View Calendar" at bounding box center [424, 163] width 126 height 23
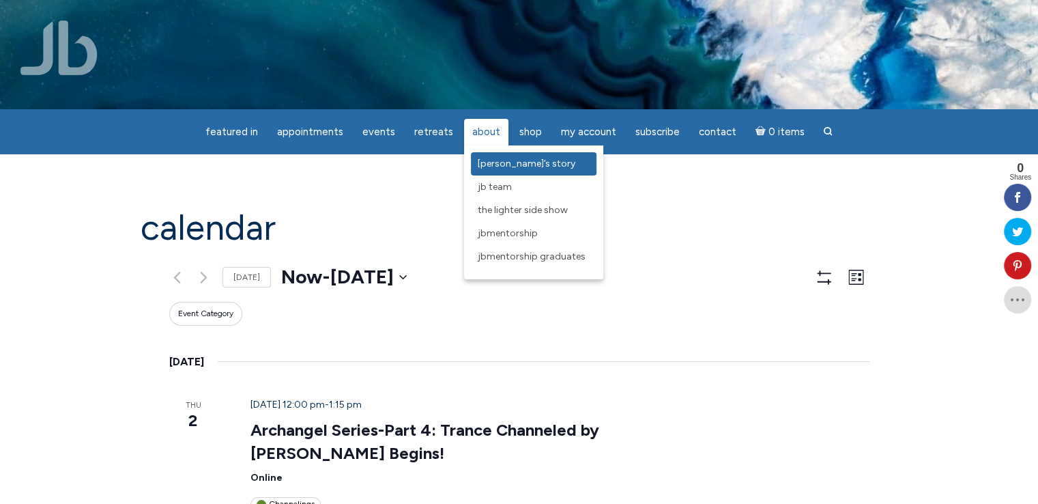
click at [498, 167] on span "[PERSON_NAME]’s Story" at bounding box center [527, 164] width 98 height 12
